Goal: Obtain resource: Obtain resource

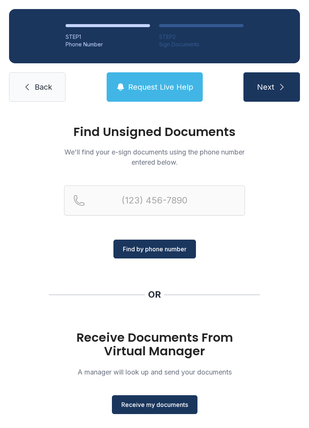
click at [153, 349] on h1 "Receive Documents From Virtual Manager" at bounding box center [154, 344] width 181 height 27
click at [157, 347] on h1 "Receive Documents From Virtual Manager" at bounding box center [154, 344] width 181 height 27
click at [165, 349] on h1 "Receive Documents From Virtual Manager" at bounding box center [154, 344] width 181 height 27
click at [166, 401] on span "Receive my documents" at bounding box center [154, 404] width 67 height 9
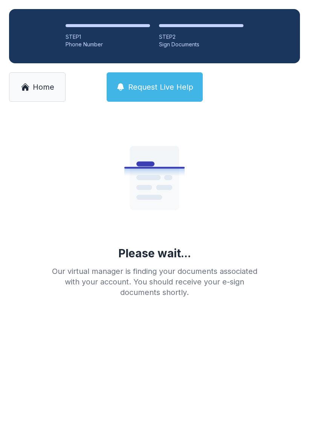
click at [43, 82] on span "Home" at bounding box center [43, 87] width 21 height 11
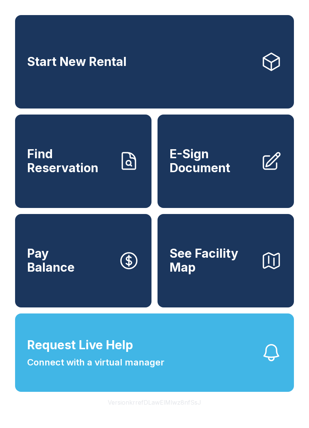
click at [272, 185] on link "E-Sign Document" at bounding box center [225, 160] width 136 height 93
